Goal: Information Seeking & Learning: Learn about a topic

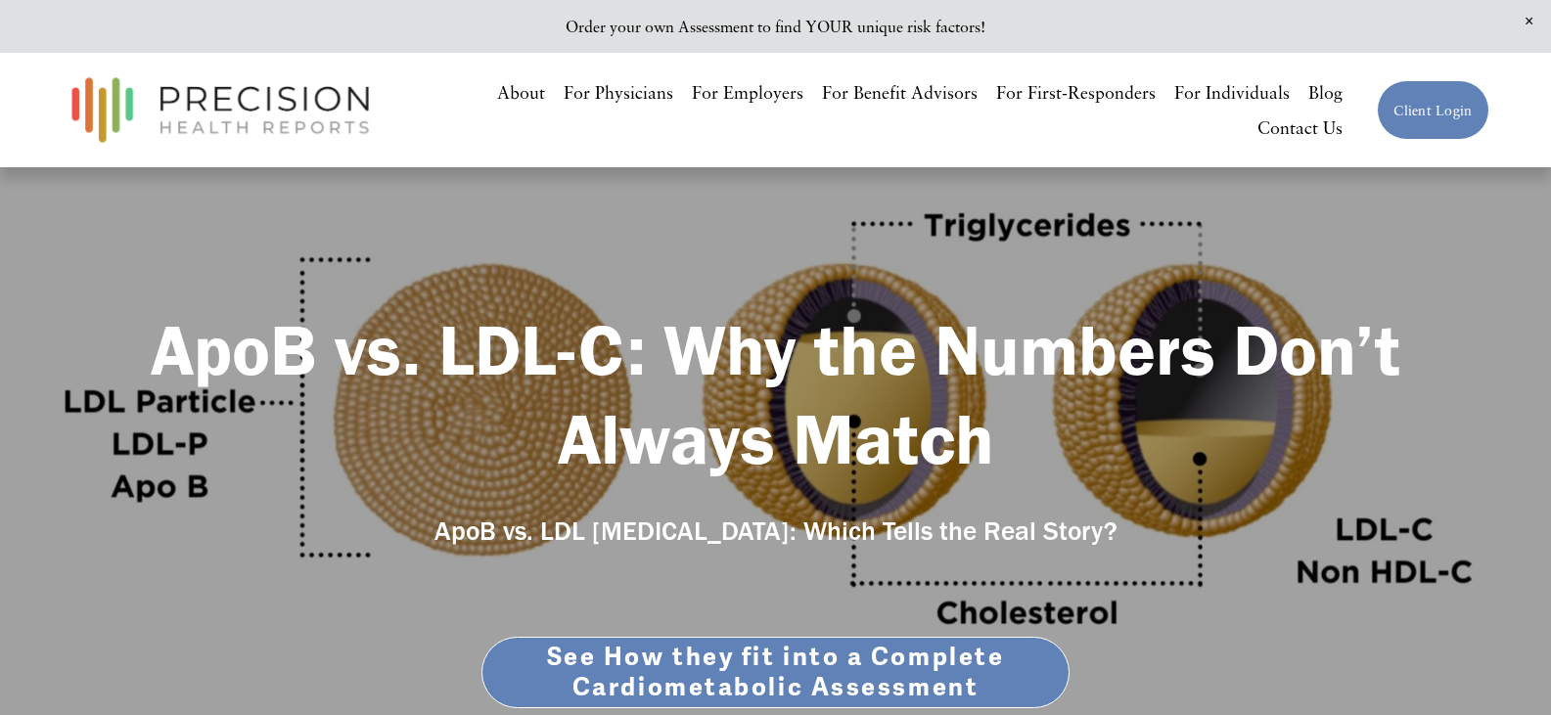
scroll to position [29, 0]
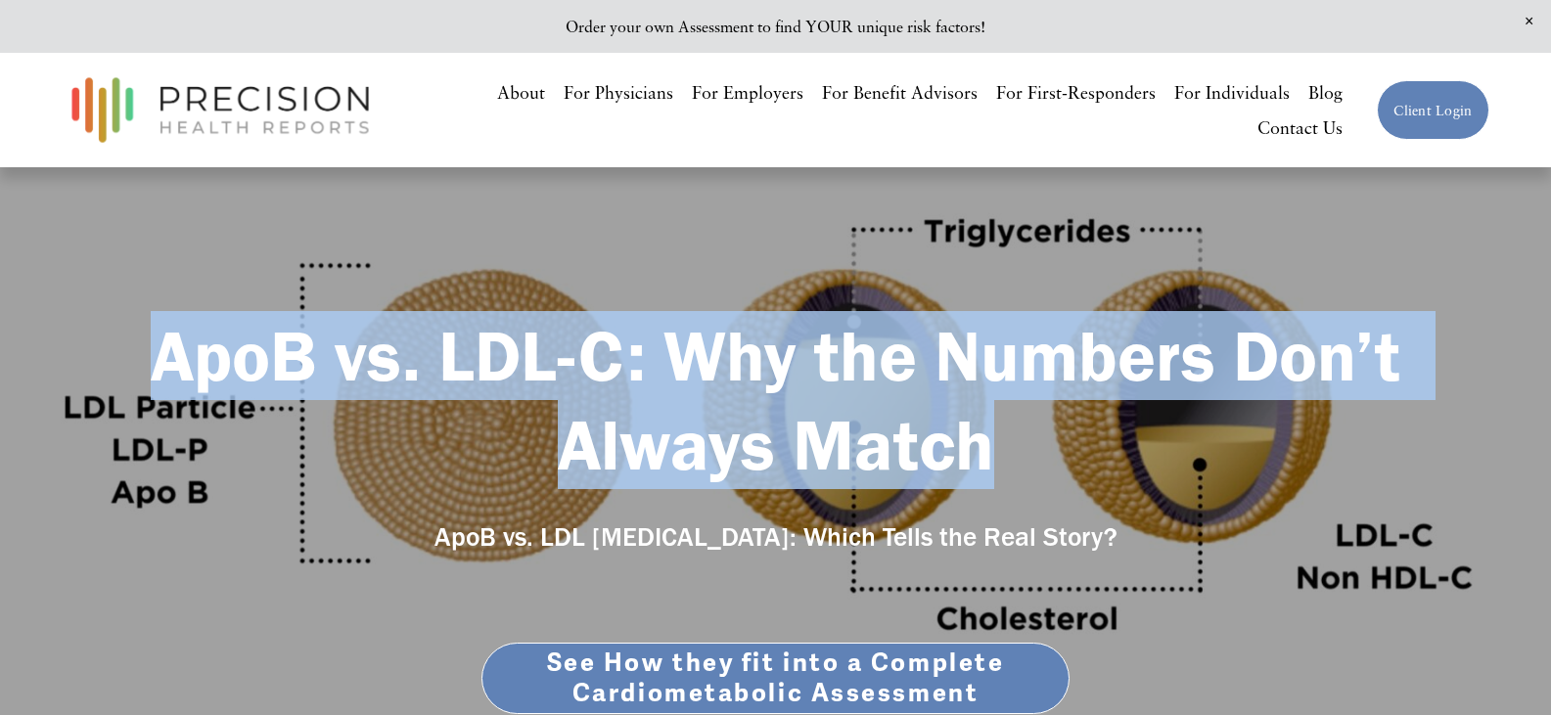
drag, startPoint x: 162, startPoint y: 354, endPoint x: 982, endPoint y: 449, distance: 825.3
click at [982, 449] on strong "ApoB vs. LDL-C: Why the Numbers Don’t Always Match" at bounding box center [784, 400] width 1267 height 174
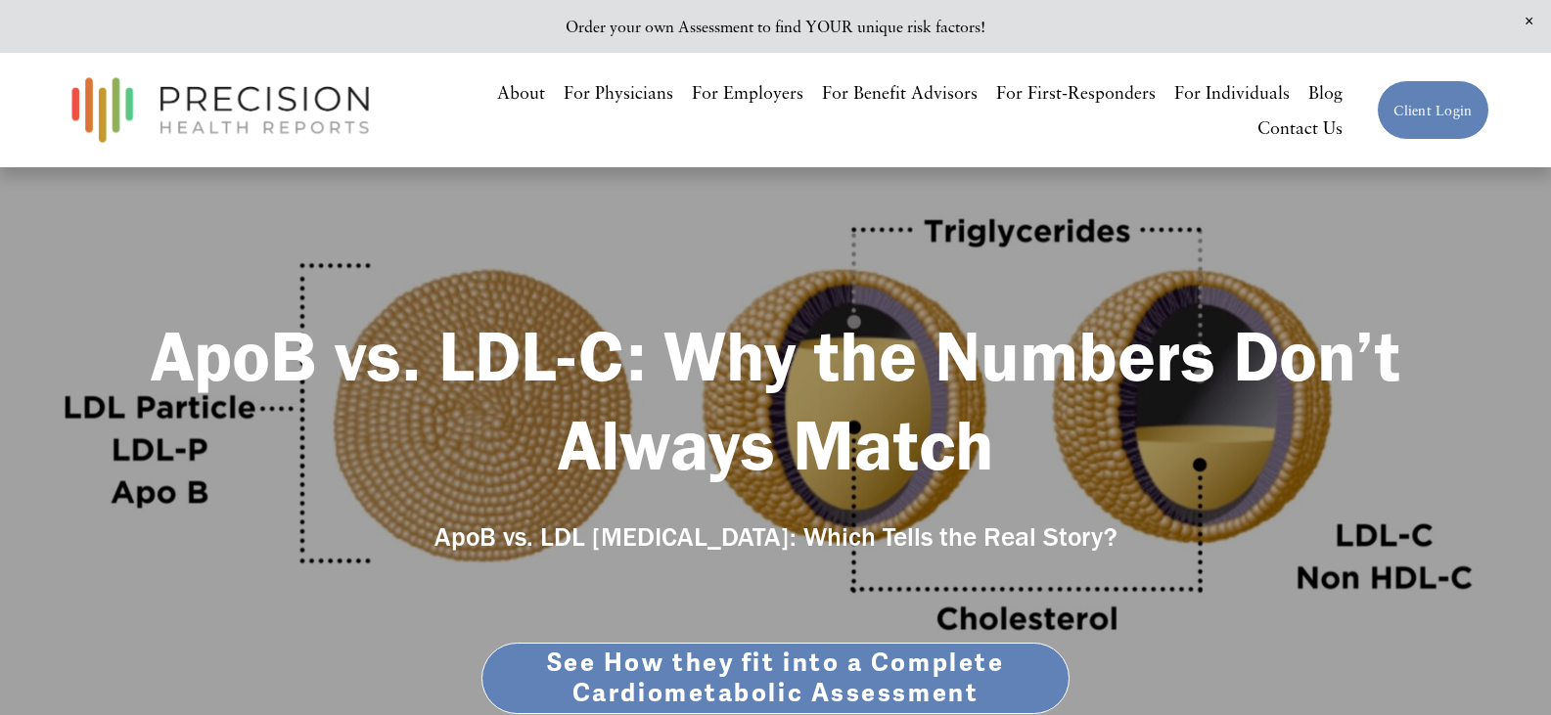
click at [714, 612] on div "ApoB vs. LDL-C: Why the Numbers Don’t Always Match ApoB vs. LDL [MEDICAL_DATA]:…" at bounding box center [775, 533] width 1551 height 445
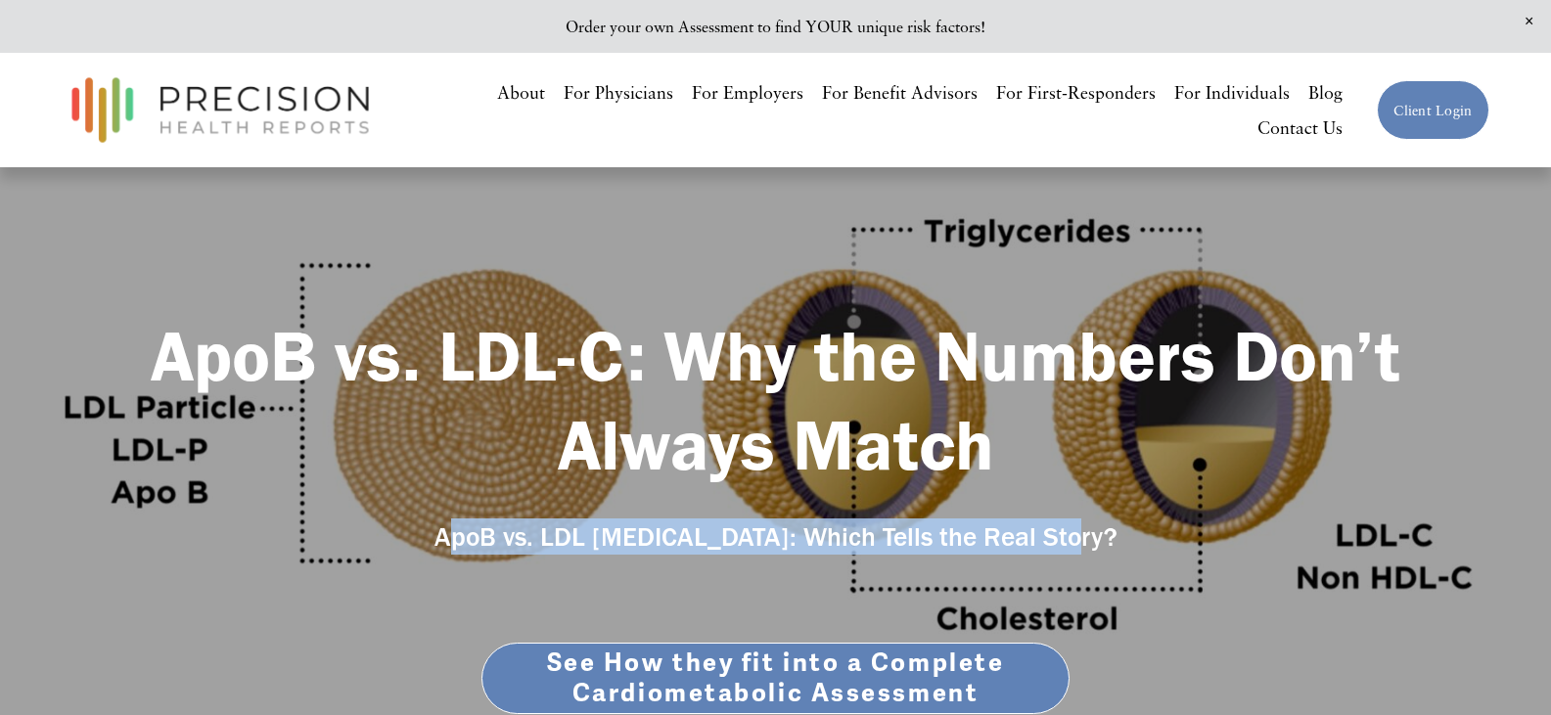
drag, startPoint x: 484, startPoint y: 530, endPoint x: 1134, endPoint y: 534, distance: 649.6
click at [1134, 534] on h4 "ApoB vs. LDL [MEDICAL_DATA]: Which Tells the Real Story?" at bounding box center [775, 537] width 1067 height 36
click at [606, 519] on div "ApoB vs. LDL-C: Why the Numbers Don’t Always Match ApoB vs. LDL [MEDICAL_DATA]:…" at bounding box center [775, 533] width 1551 height 445
drag, startPoint x: 477, startPoint y: 534, endPoint x: 1040, endPoint y: 546, distance: 562.7
click at [1038, 546] on h4 "ApoB vs. LDL [MEDICAL_DATA]: Which Tells the Real Story?" at bounding box center [775, 537] width 1067 height 36
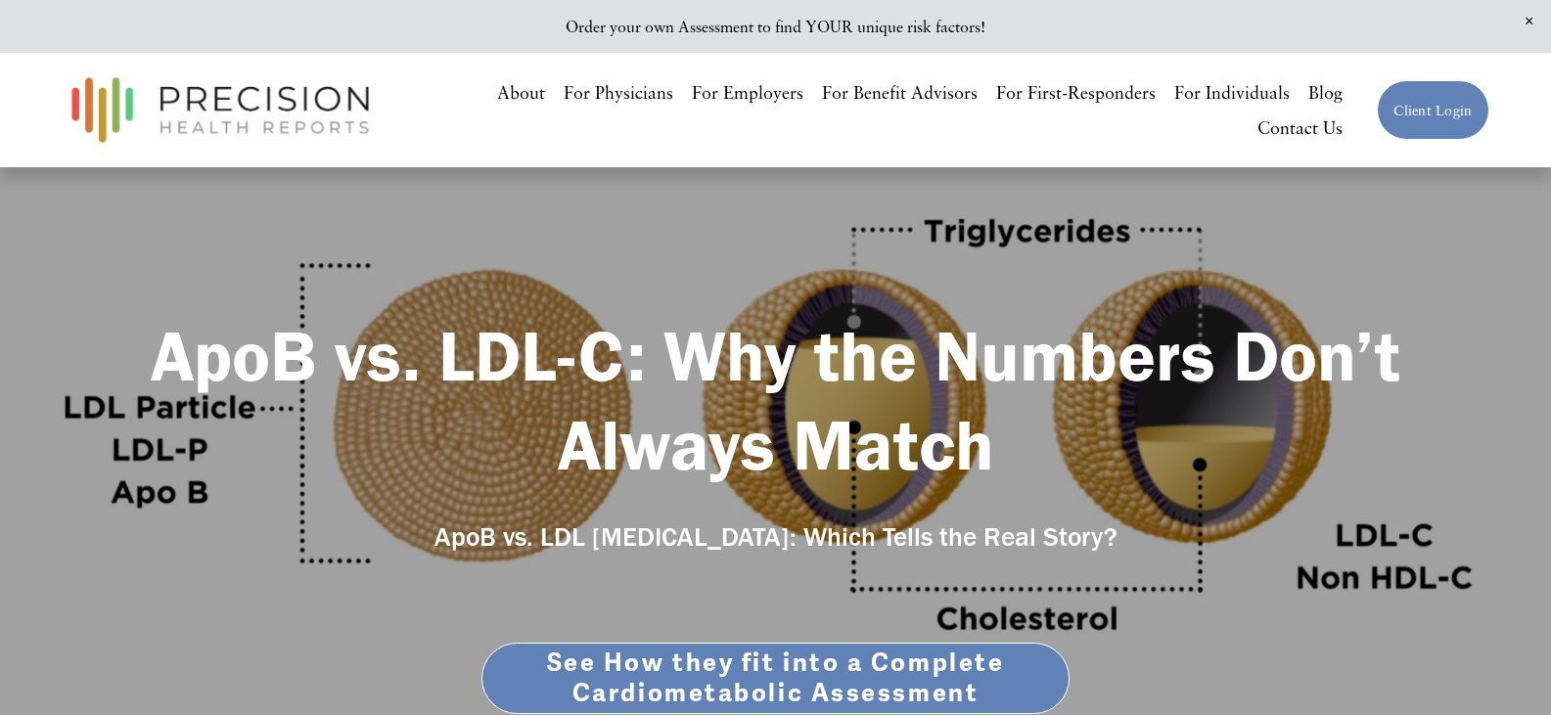
click at [1093, 543] on h4 "ApoB vs. LDL [MEDICAL_DATA]: Which Tells the Real Story?" at bounding box center [775, 537] width 1067 height 36
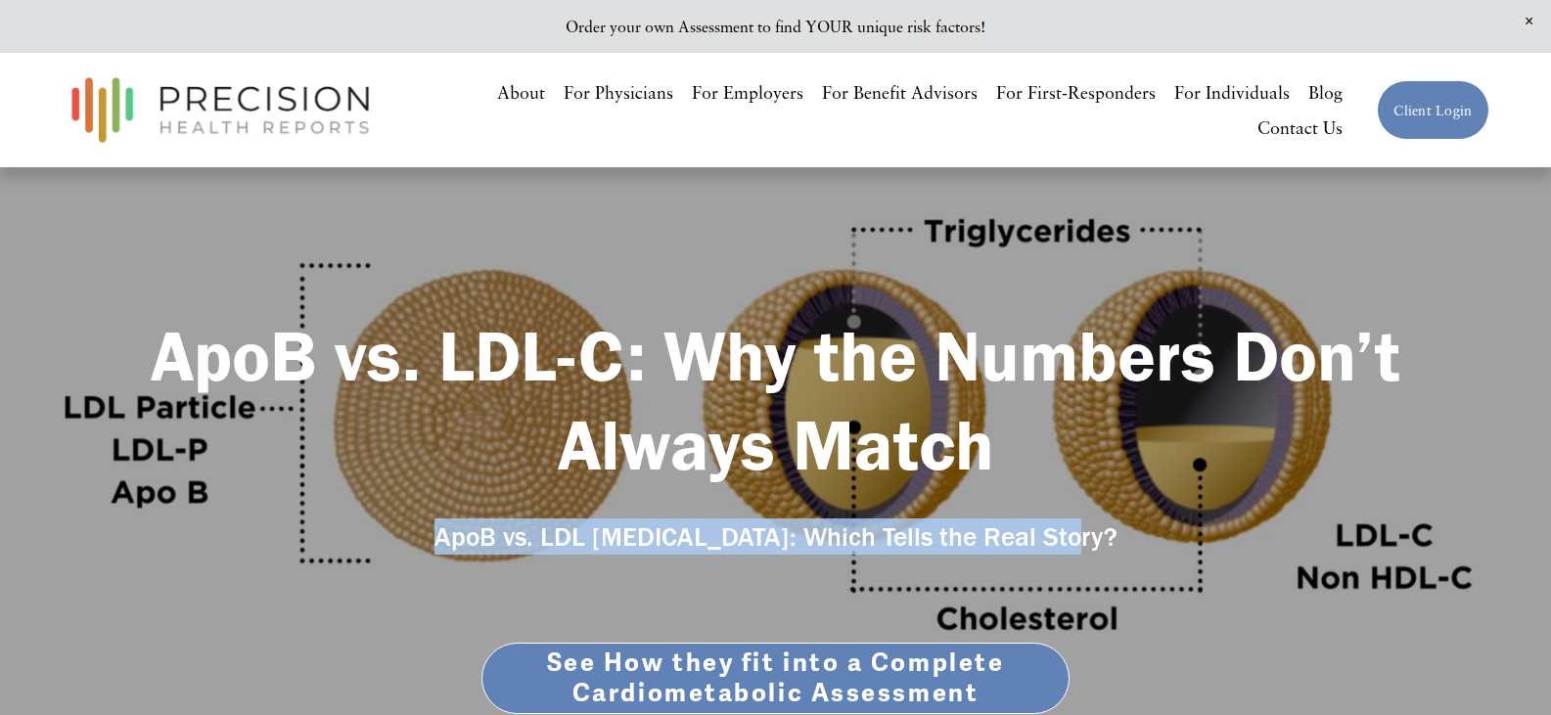
drag, startPoint x: 1091, startPoint y: 541, endPoint x: 472, endPoint y: 536, distance: 619.3
click at [472, 536] on h4 "ApoB vs. LDL [MEDICAL_DATA]: Which Tells the Real Story?" at bounding box center [775, 537] width 1067 height 36
